Goal: Task Accomplishment & Management: Use online tool/utility

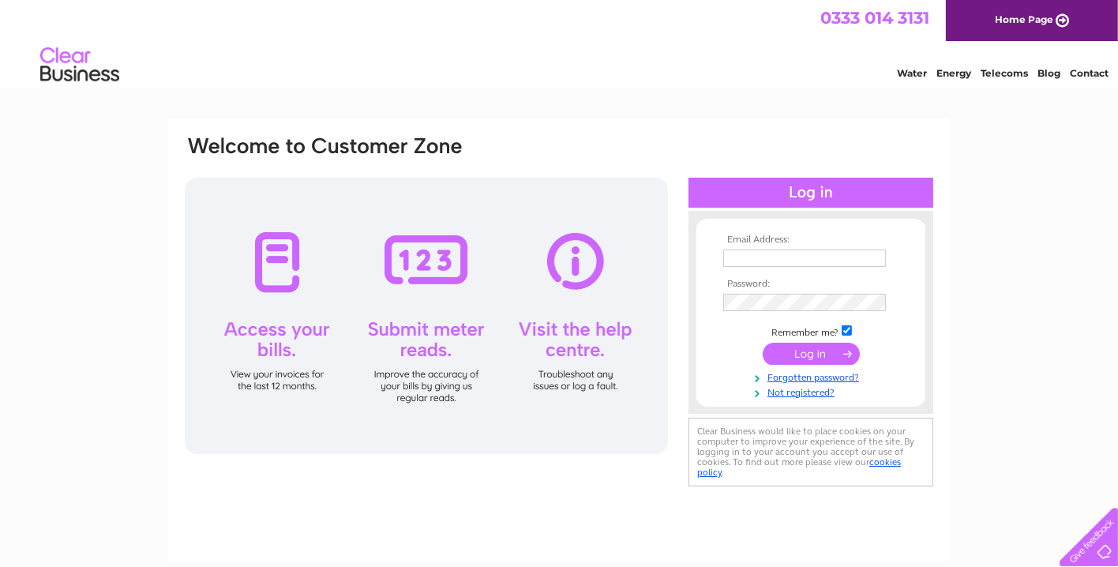
type input "lizstein68@hotmail.com"
click at [789, 346] on input "submit" at bounding box center [810, 354] width 97 height 22
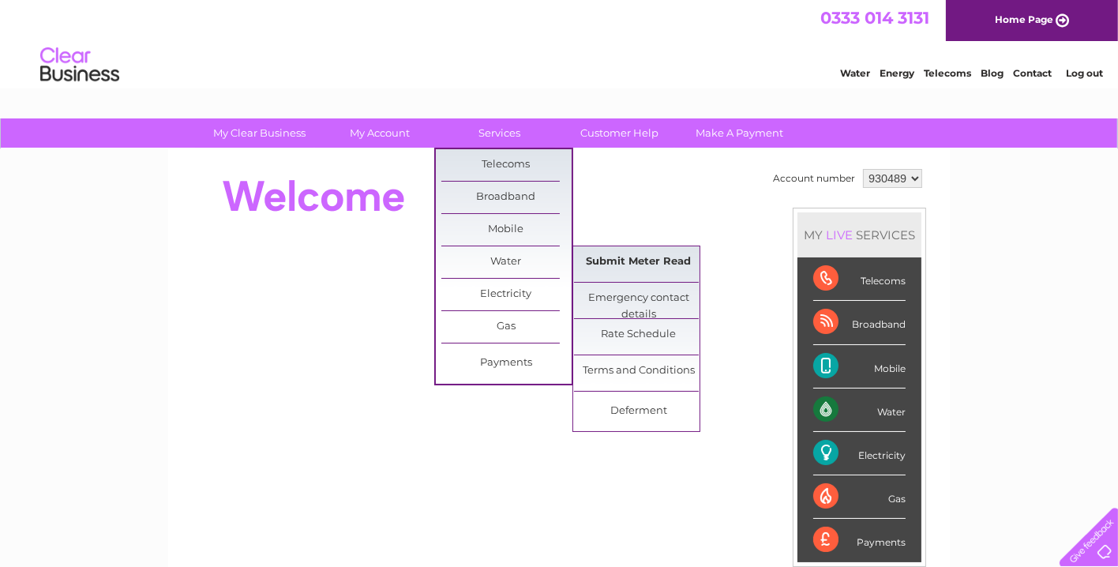
click at [616, 253] on link "Submit Meter Read" at bounding box center [639, 262] width 130 height 32
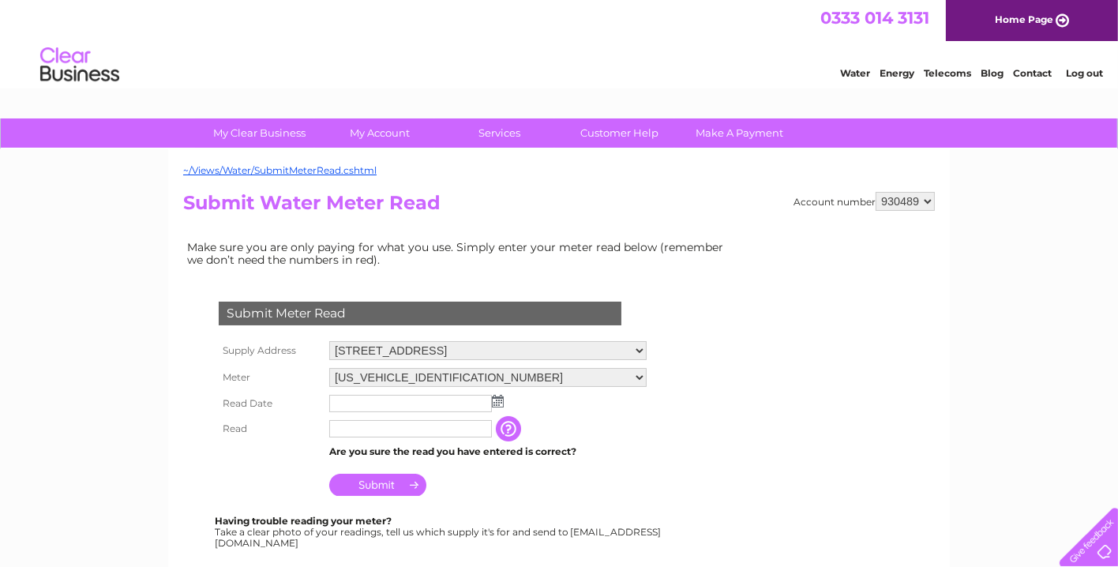
click at [492, 397] on img at bounding box center [498, 401] width 12 height 13
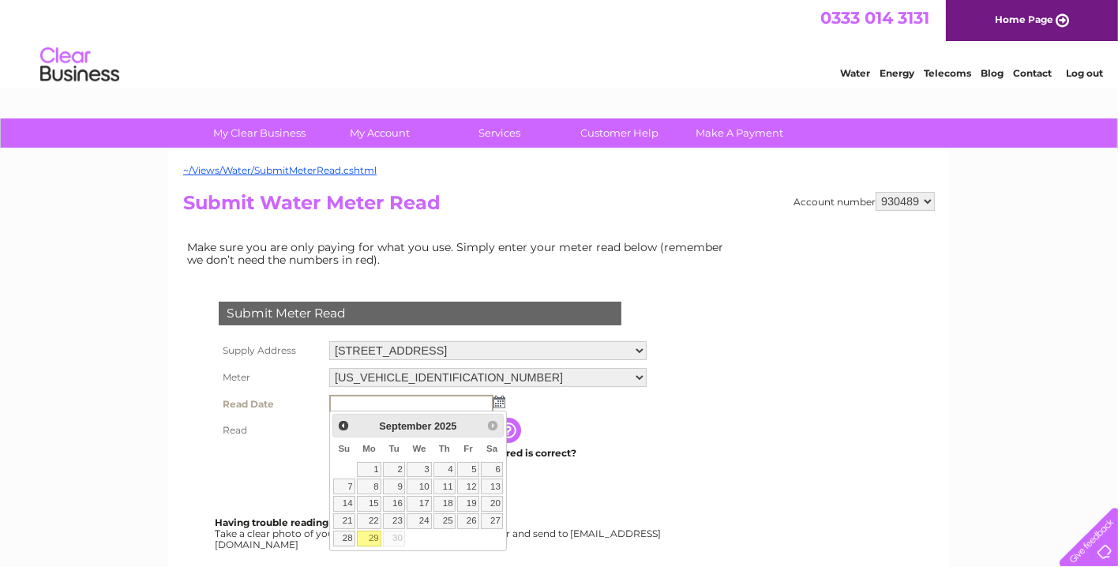
click at [373, 535] on link "29" at bounding box center [369, 538] width 24 height 16
type input "2025/09/29"
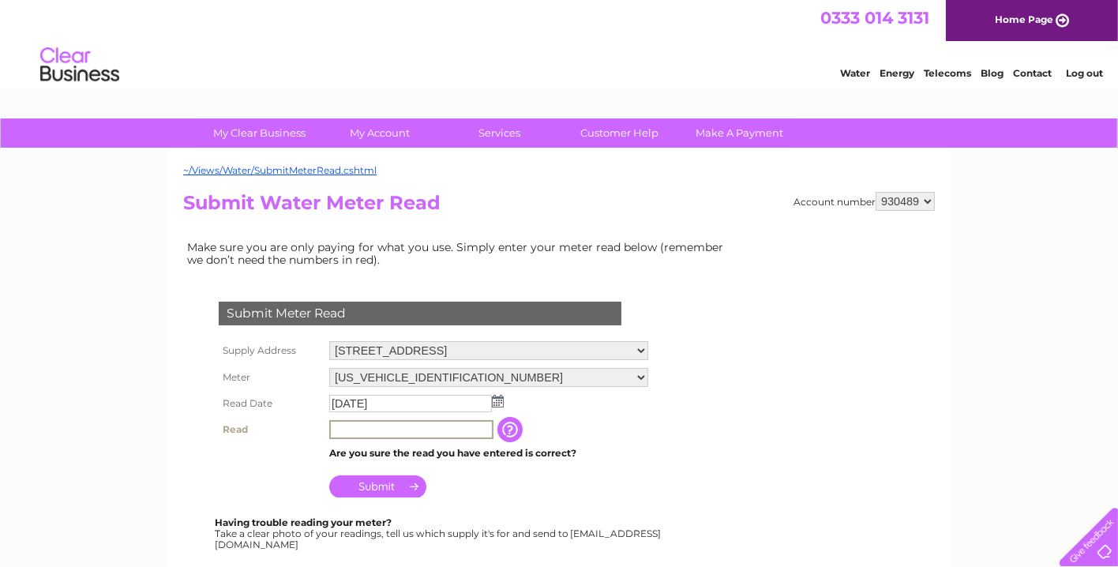
click at [361, 430] on input "text" at bounding box center [411, 429] width 164 height 19
type input "1571"
click at [355, 481] on input "Submit" at bounding box center [377, 486] width 97 height 22
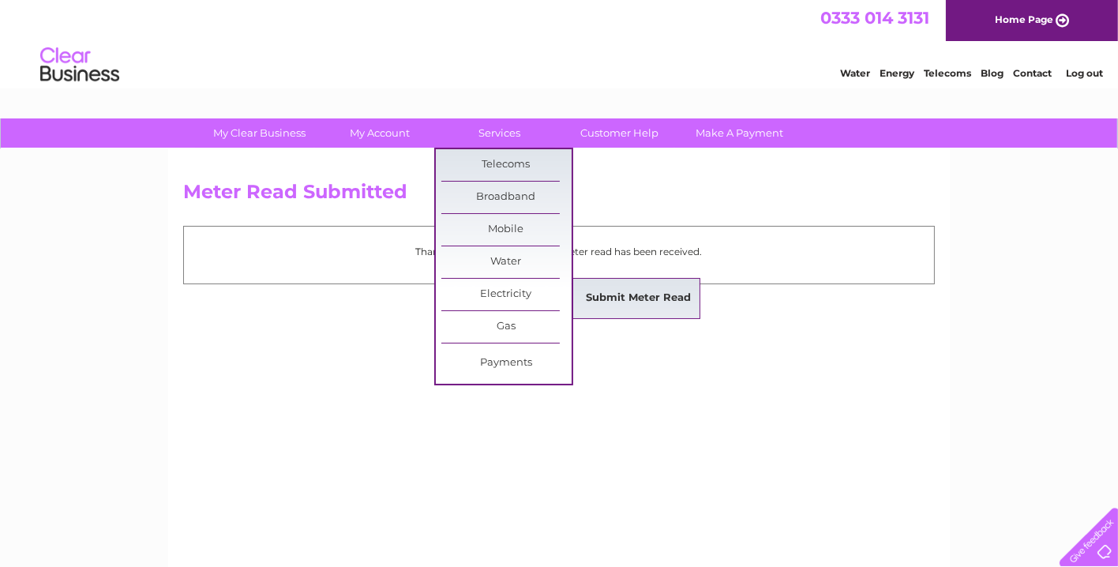
click at [614, 290] on link "Submit Meter Read" at bounding box center [639, 299] width 130 height 32
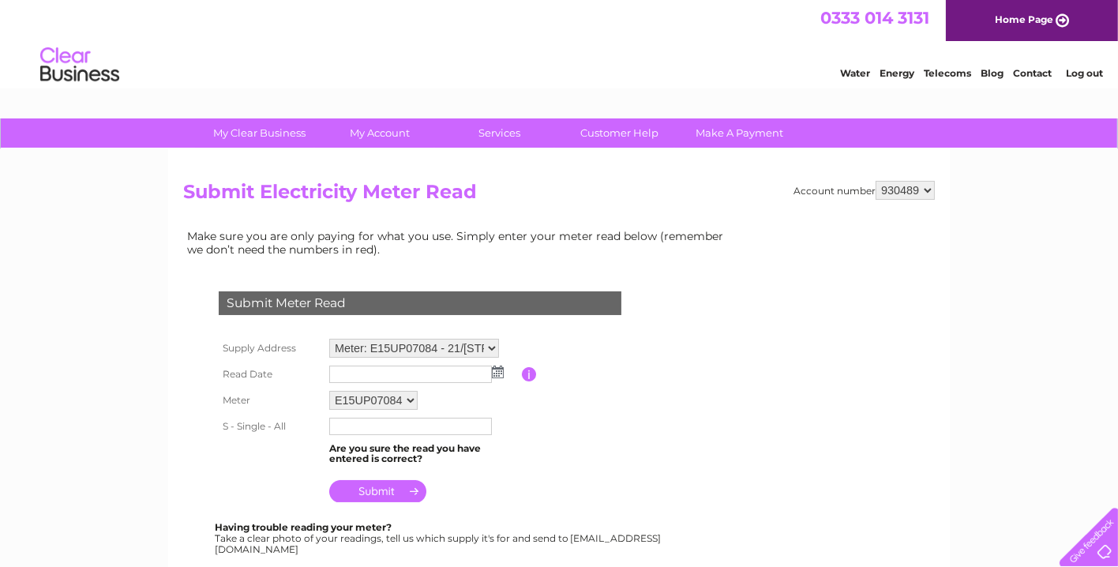
click at [500, 367] on img at bounding box center [498, 371] width 12 height 13
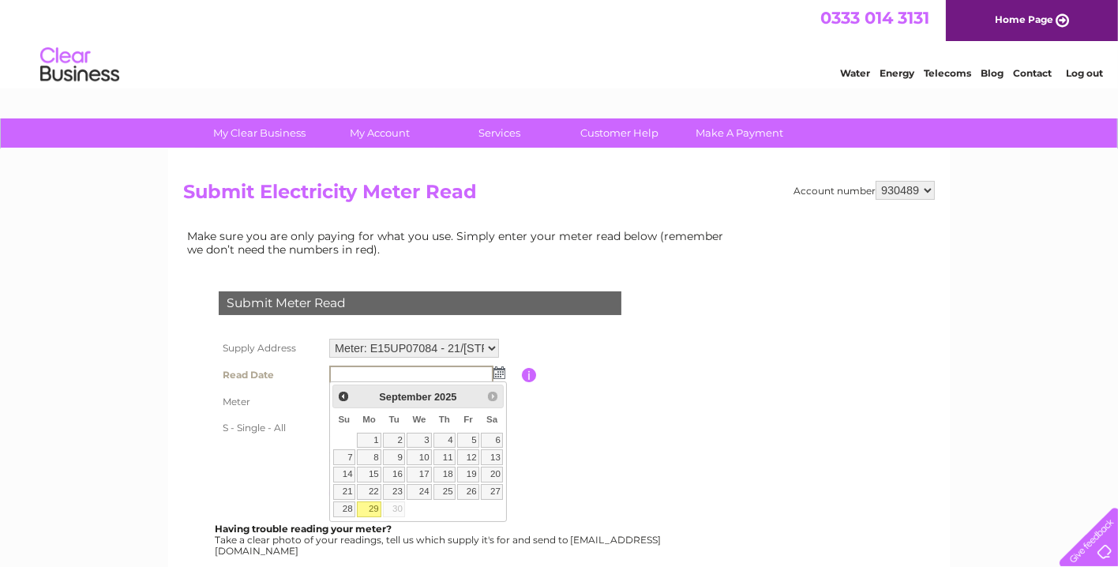
click at [369, 504] on link "29" at bounding box center [369, 509] width 24 height 16
type input "[DATE]"
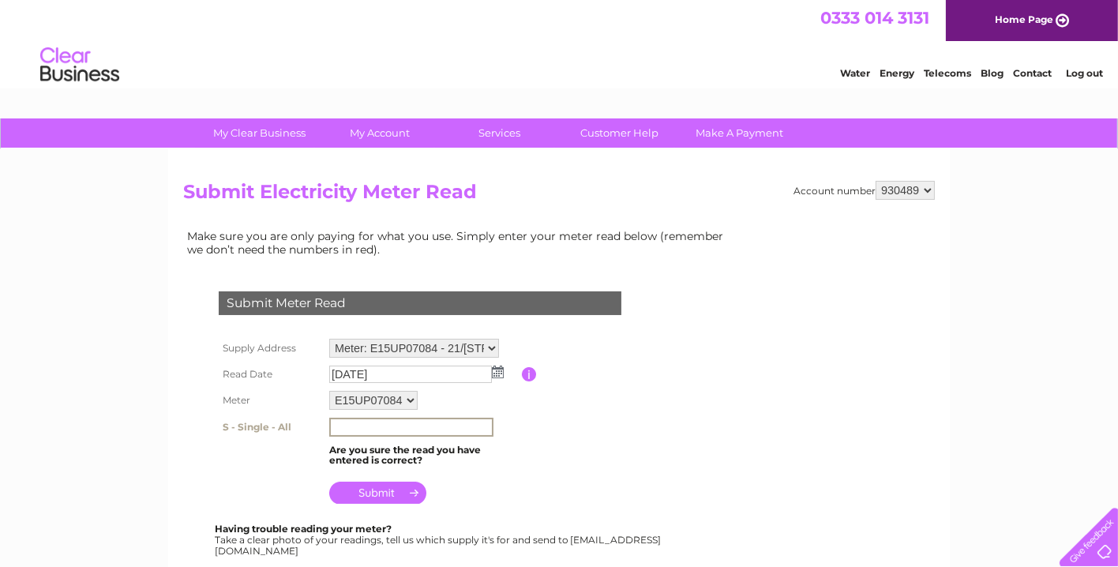
click at [348, 422] on input "text" at bounding box center [411, 426] width 164 height 19
type input "35487"
click at [373, 484] on input "submit" at bounding box center [377, 492] width 97 height 22
